Goal: Check status: Check status

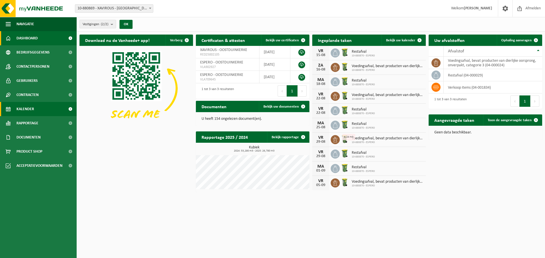
click at [41, 109] on link "Kalender" at bounding box center [38, 109] width 77 height 14
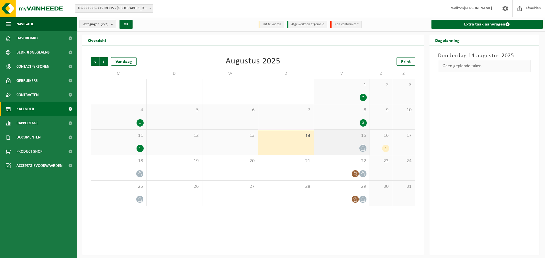
click at [350, 148] on div at bounding box center [342, 149] width 50 height 8
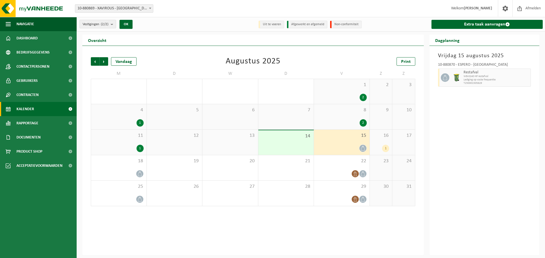
click at [378, 142] on div "16 1" at bounding box center [381, 142] width 22 height 25
